Goal: Information Seeking & Learning: Learn about a topic

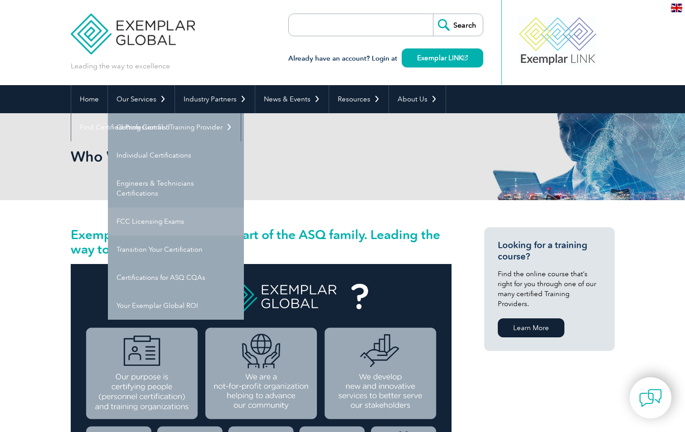
click at [156, 224] on link "FCC Licensing Exams" at bounding box center [176, 222] width 136 height 28
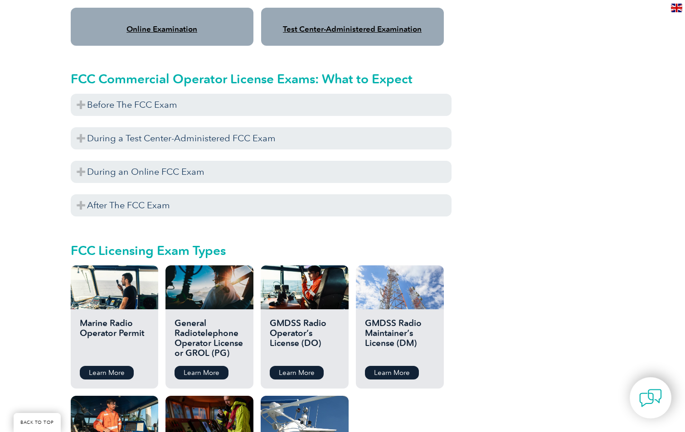
scroll to position [816, 0]
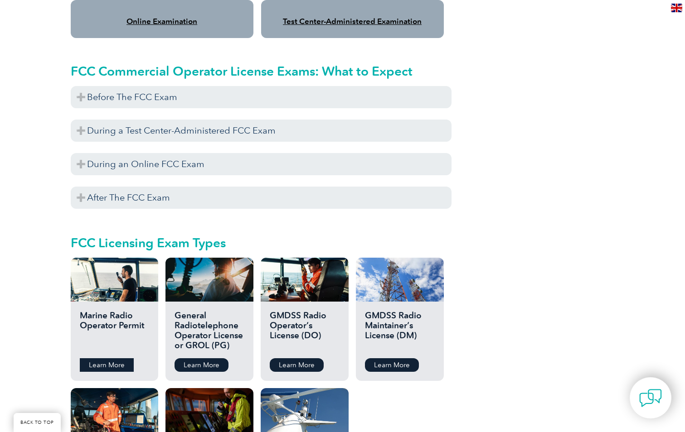
click at [105, 358] on link "Learn More" at bounding box center [107, 365] width 54 height 14
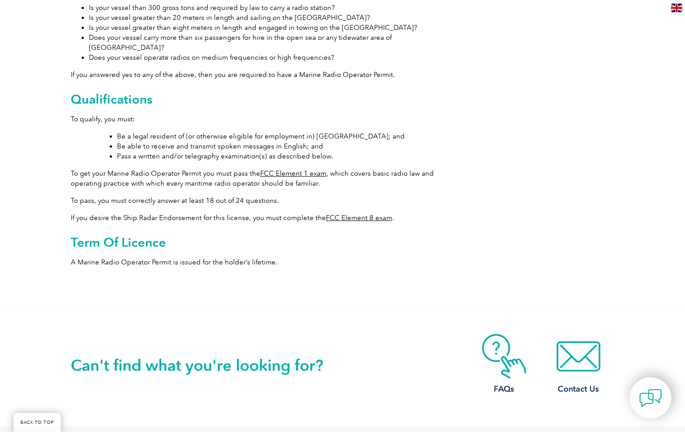
scroll to position [408, 0]
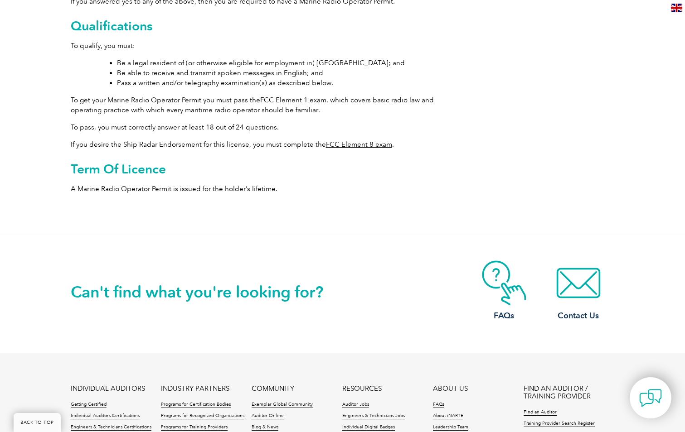
click at [361, 140] on link "FCC Element 8 exam" at bounding box center [359, 144] width 66 height 8
